Goal: Find specific page/section: Find specific page/section

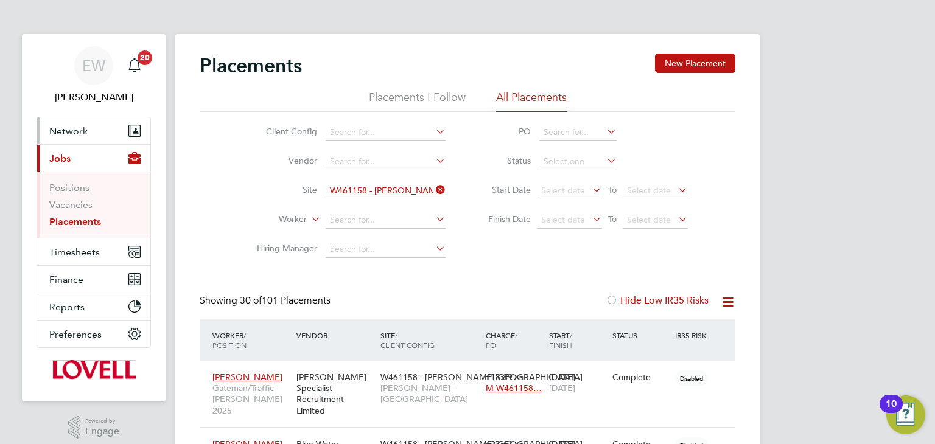
click at [84, 126] on span "Network" at bounding box center [68, 131] width 38 height 12
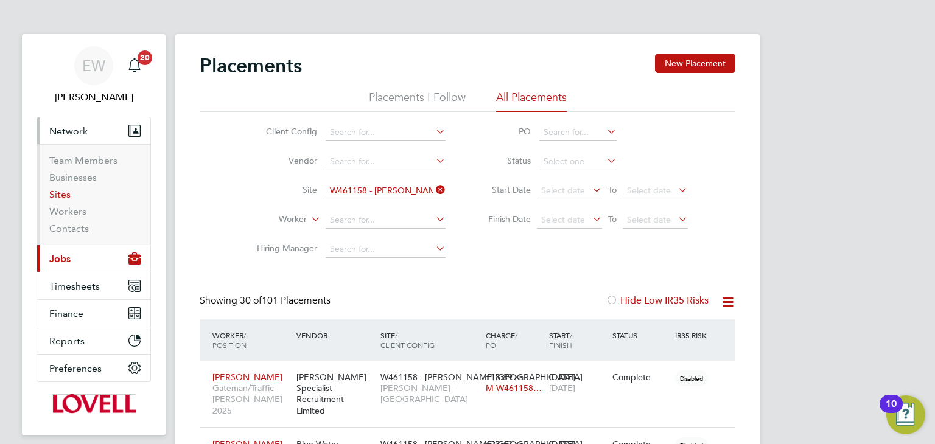
click at [68, 193] on link "Sites" at bounding box center [59, 195] width 21 height 12
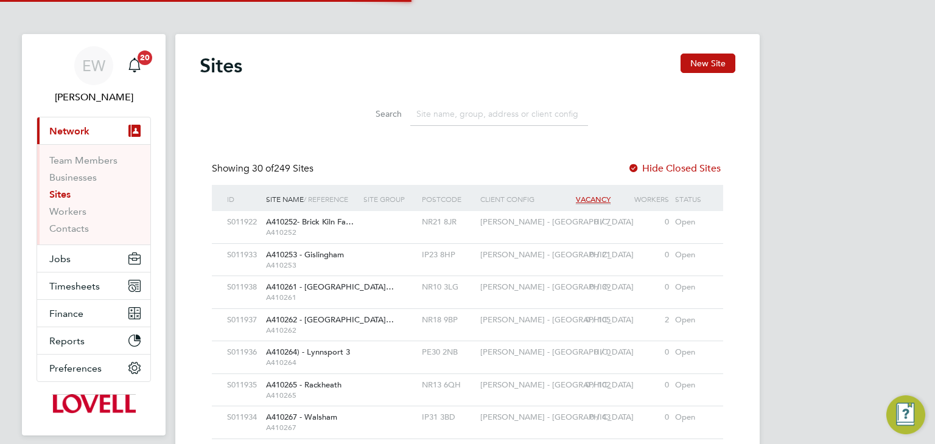
click at [436, 116] on input at bounding box center [499, 114] width 178 height 24
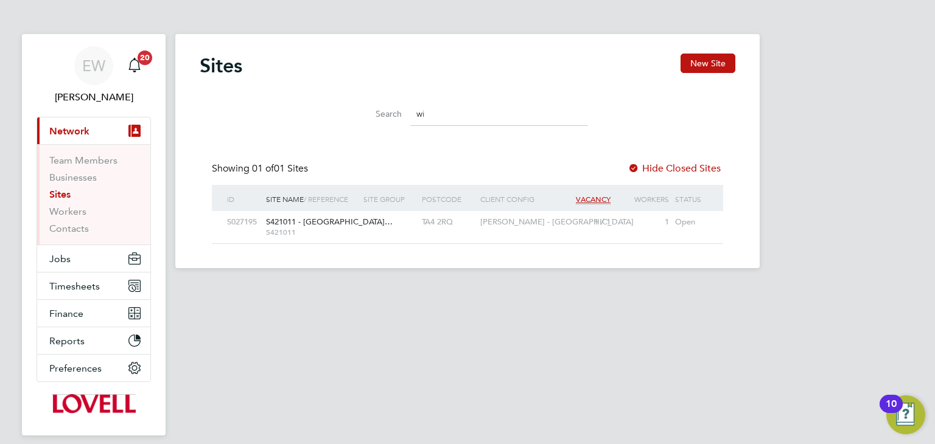
type input "w"
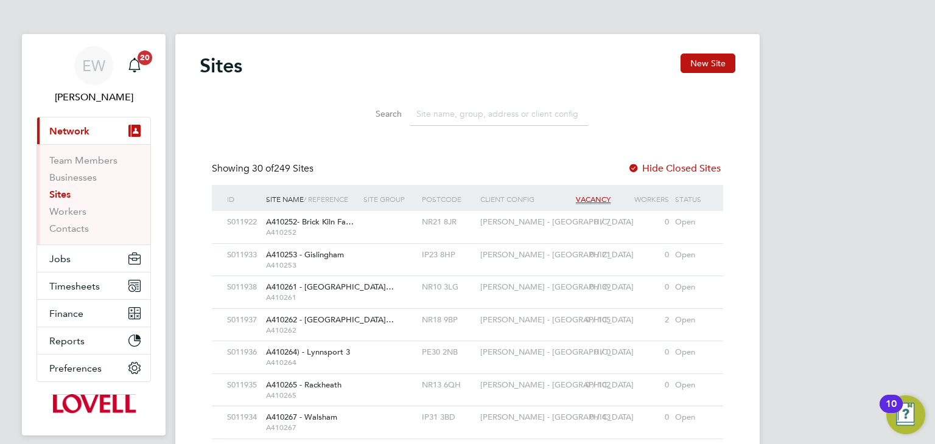
click at [419, 114] on input at bounding box center [499, 114] width 178 height 24
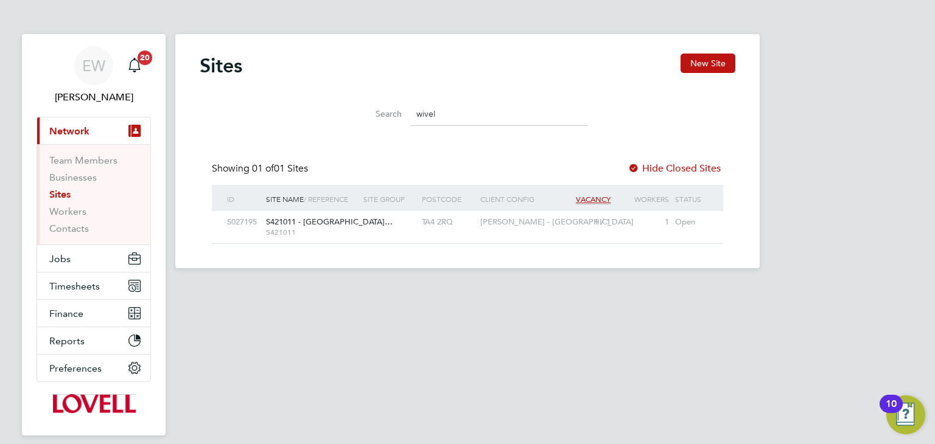
type input "wivel"
click at [338, 223] on span "S421011 - Heathstock…" at bounding box center [329, 222] width 127 height 10
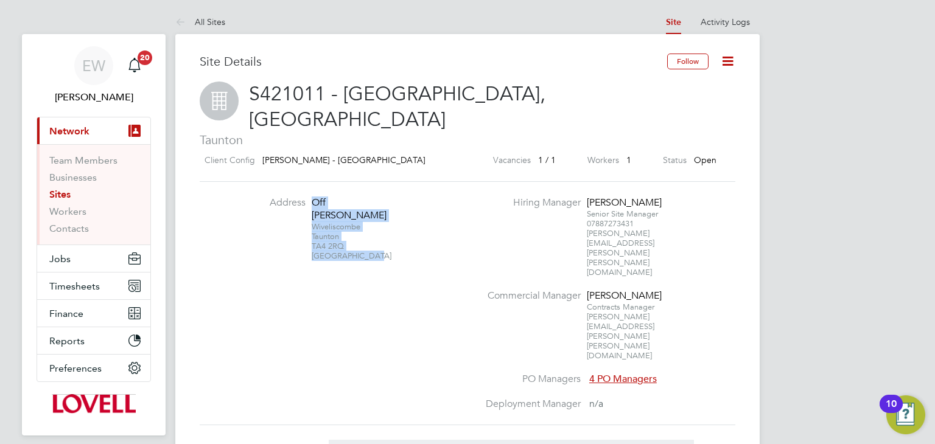
drag, startPoint x: 371, startPoint y: 220, endPoint x: 312, endPoint y: 180, distance: 71.4
click at [312, 197] on div "Off [PERSON_NAME][STREET_ADDRESS]" at bounding box center [350, 229] width 76 height 65
